Goal: Find specific page/section: Find specific page/section

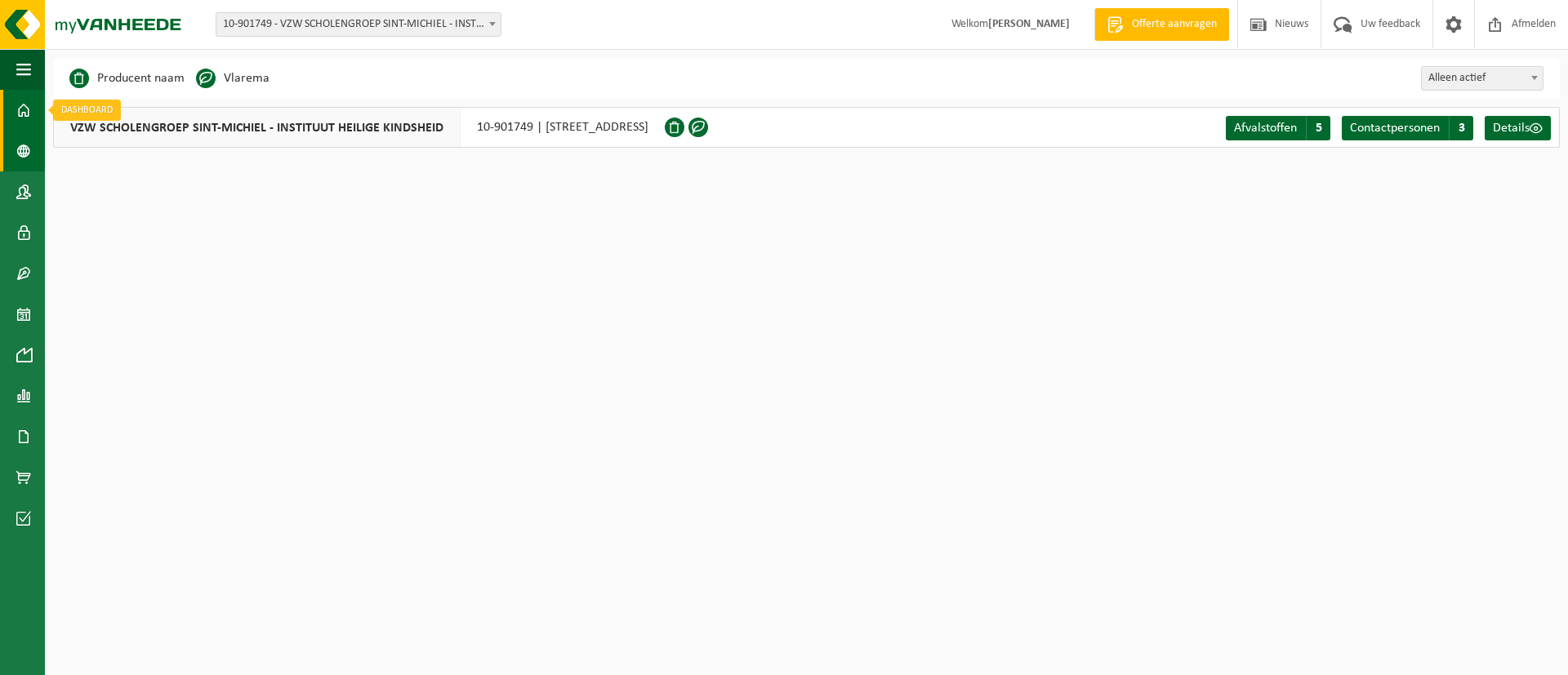
click at [27, 112] on span at bounding box center [23, 110] width 15 height 41
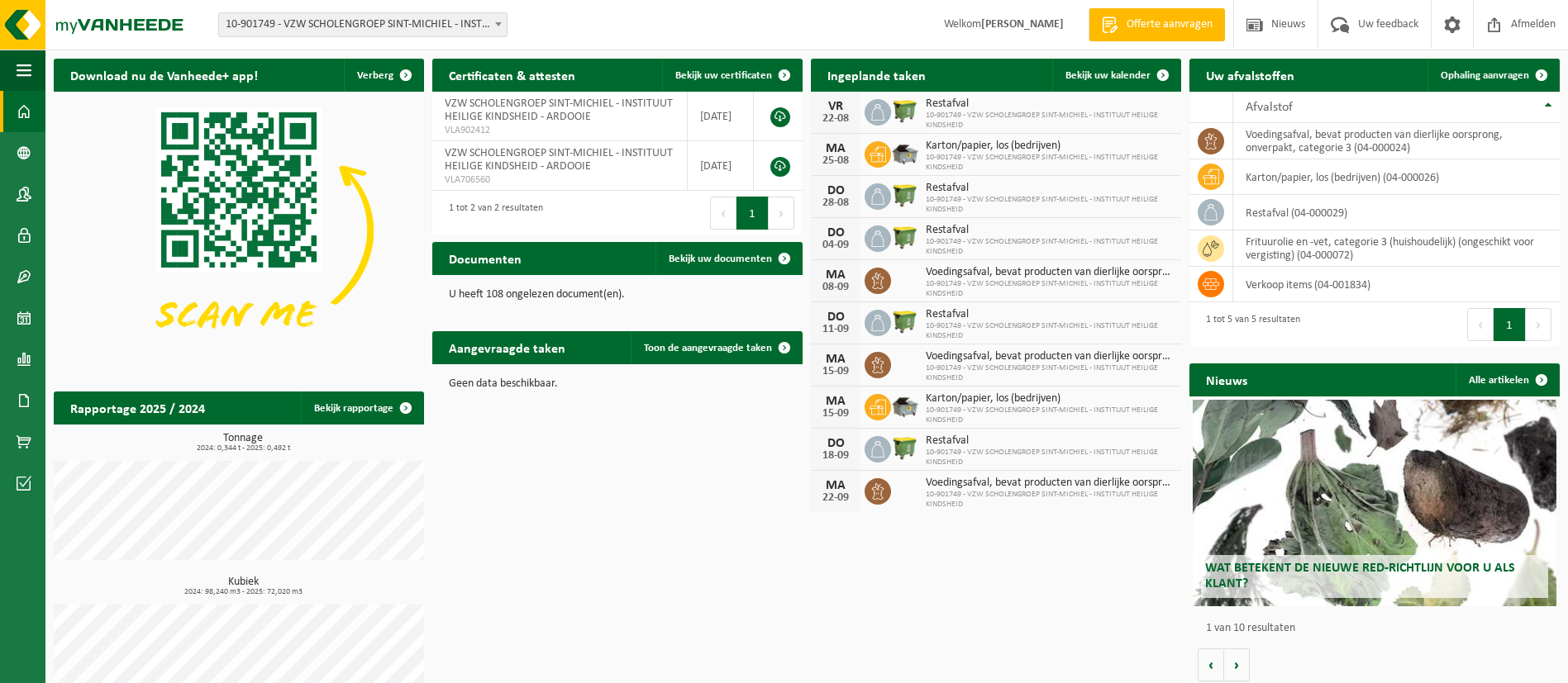
click at [841, 282] on div "08-09" at bounding box center [835, 287] width 33 height 12
click at [980, 279] on span "10-901749 - VZW SCHOLENGROEP SINT-MICHIEL - INSTITUUT HEILIGE KINDSHEID" at bounding box center [1049, 289] width 247 height 20
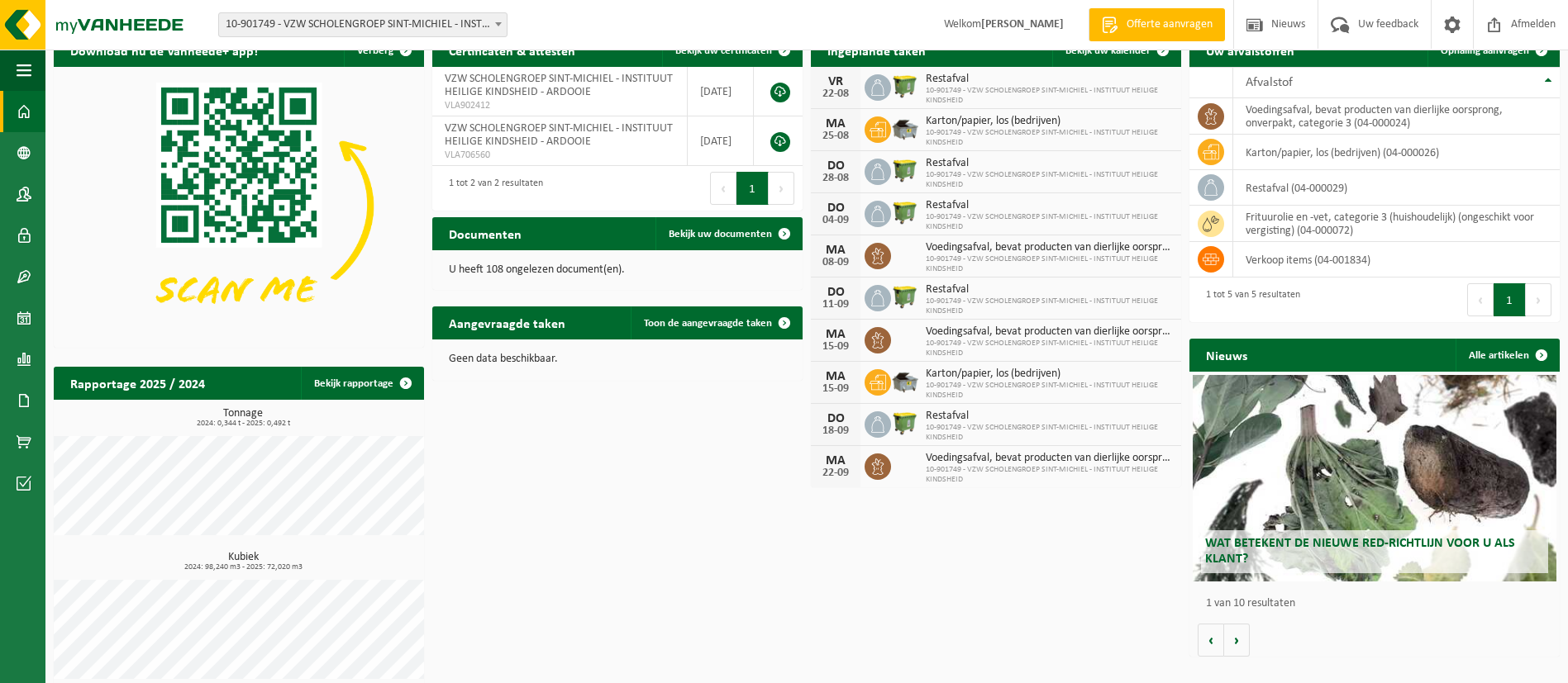
scroll to position [38, 0]
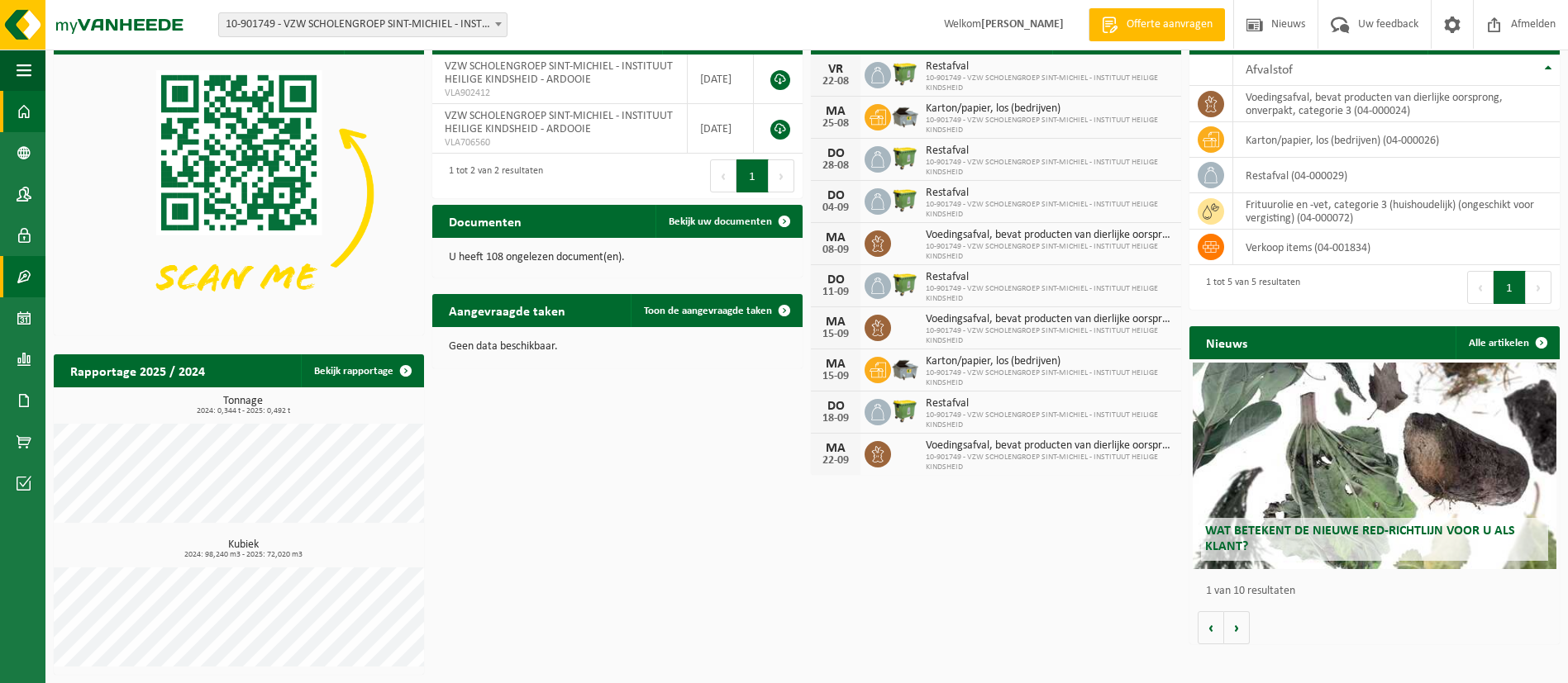
click at [26, 285] on span at bounding box center [23, 277] width 15 height 41
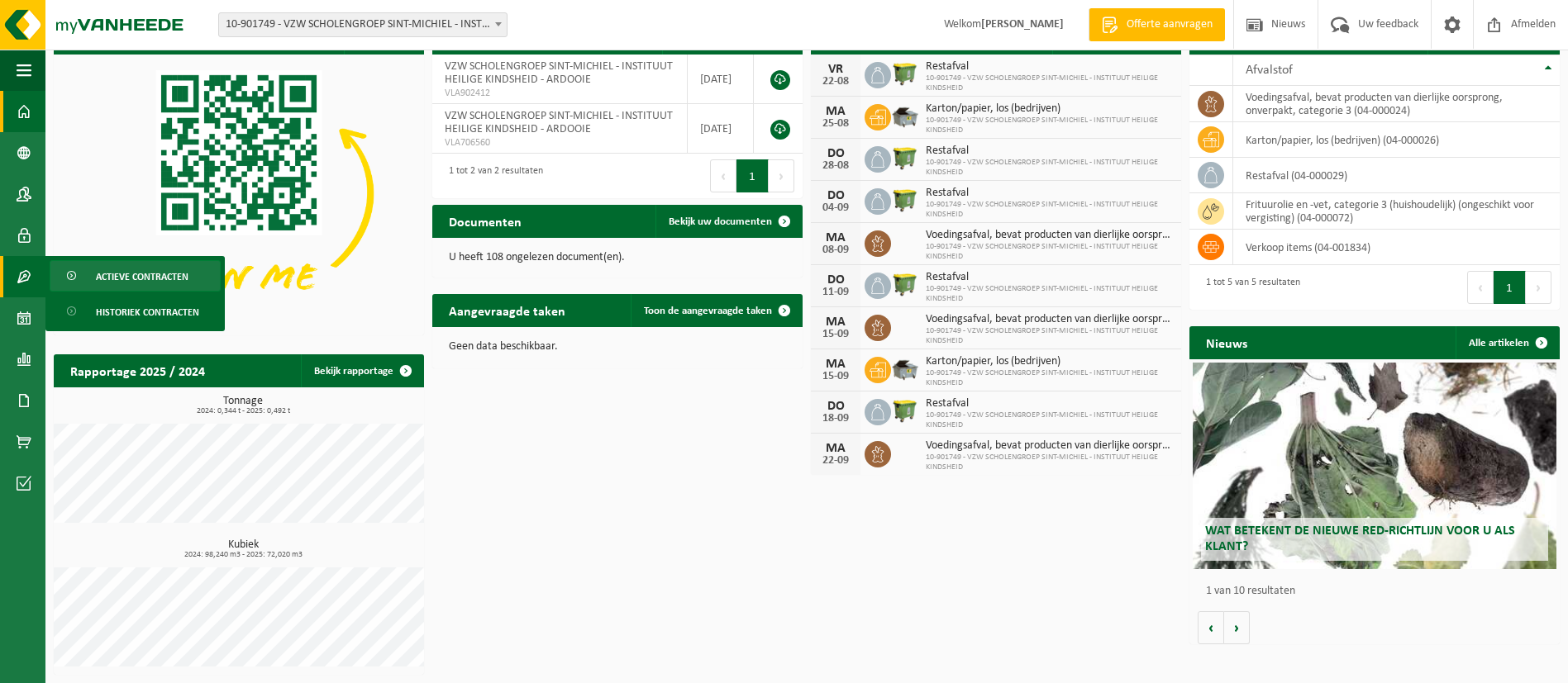
click at [108, 267] on span "Actieve contracten" at bounding box center [142, 276] width 93 height 31
